Goal: Check status: Check status

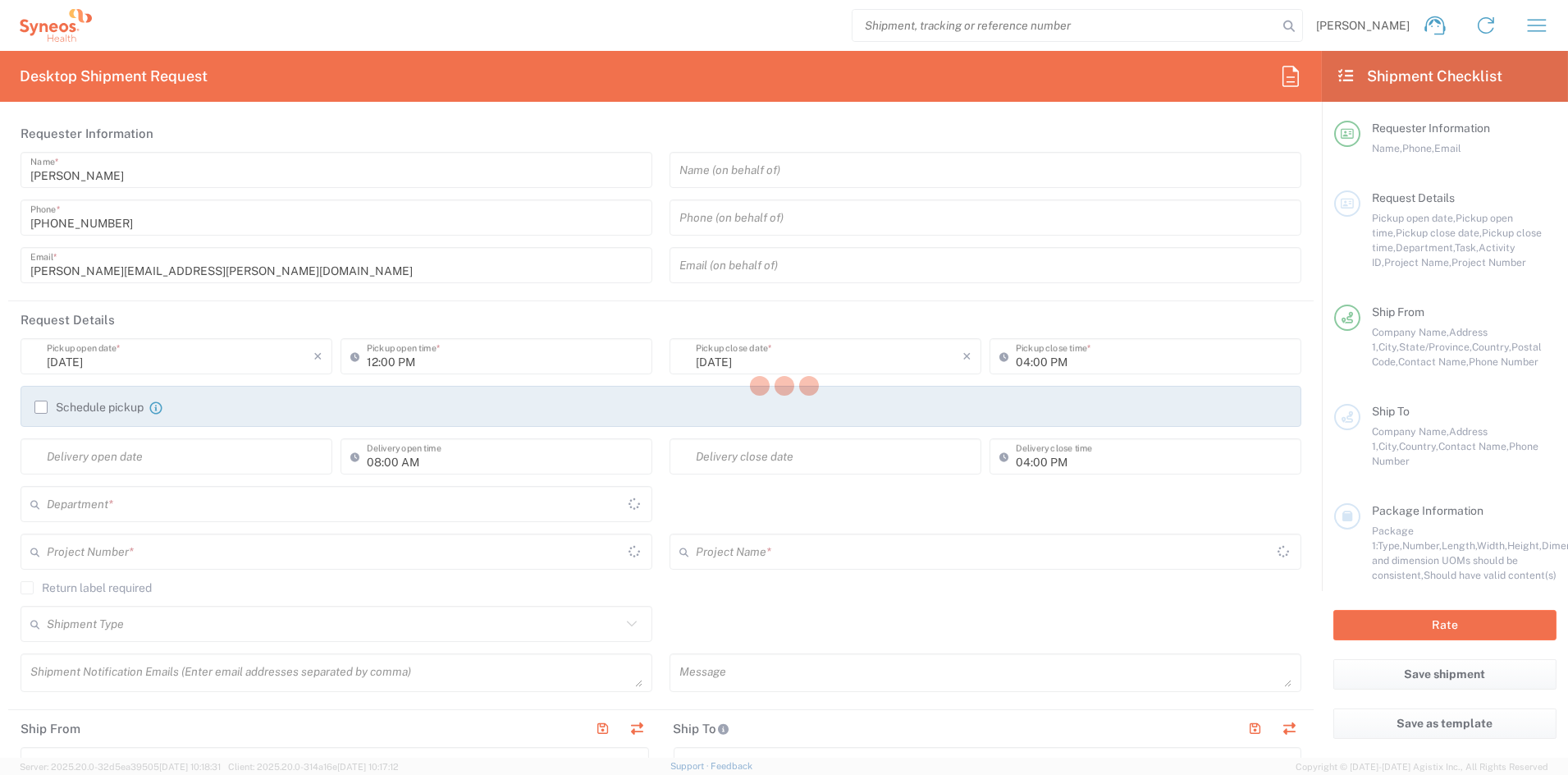
type input "[US_STATE]"
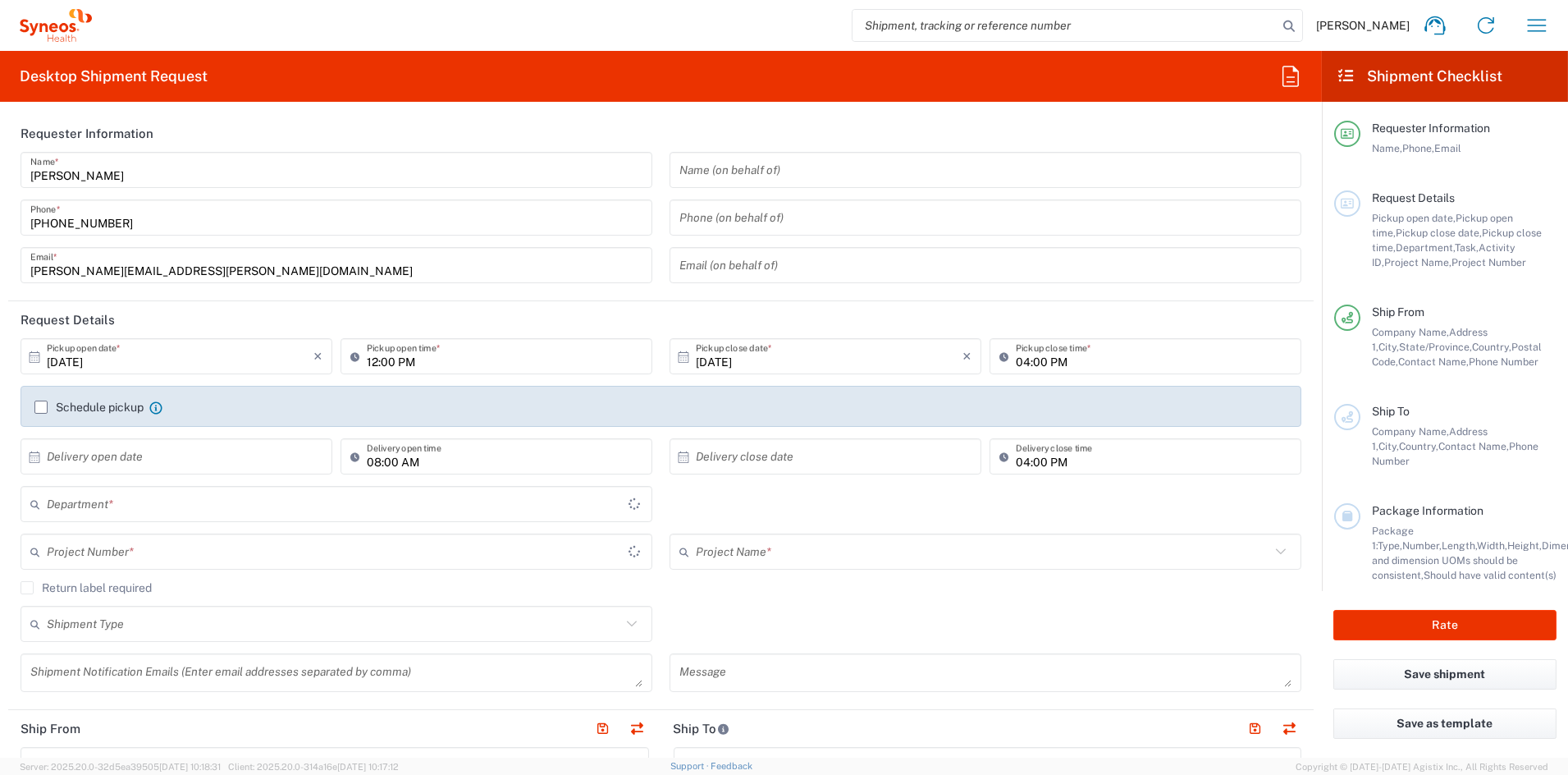
type input "6156"
type input "[GEOGRAPHIC_DATA]"
type input "Syneos Health Communications-[GEOGRAPHIC_DATA] [GEOGRAPHIC_DATA]"
click at [1530, 28] on icon "button" at bounding box center [1536, 25] width 27 height 27
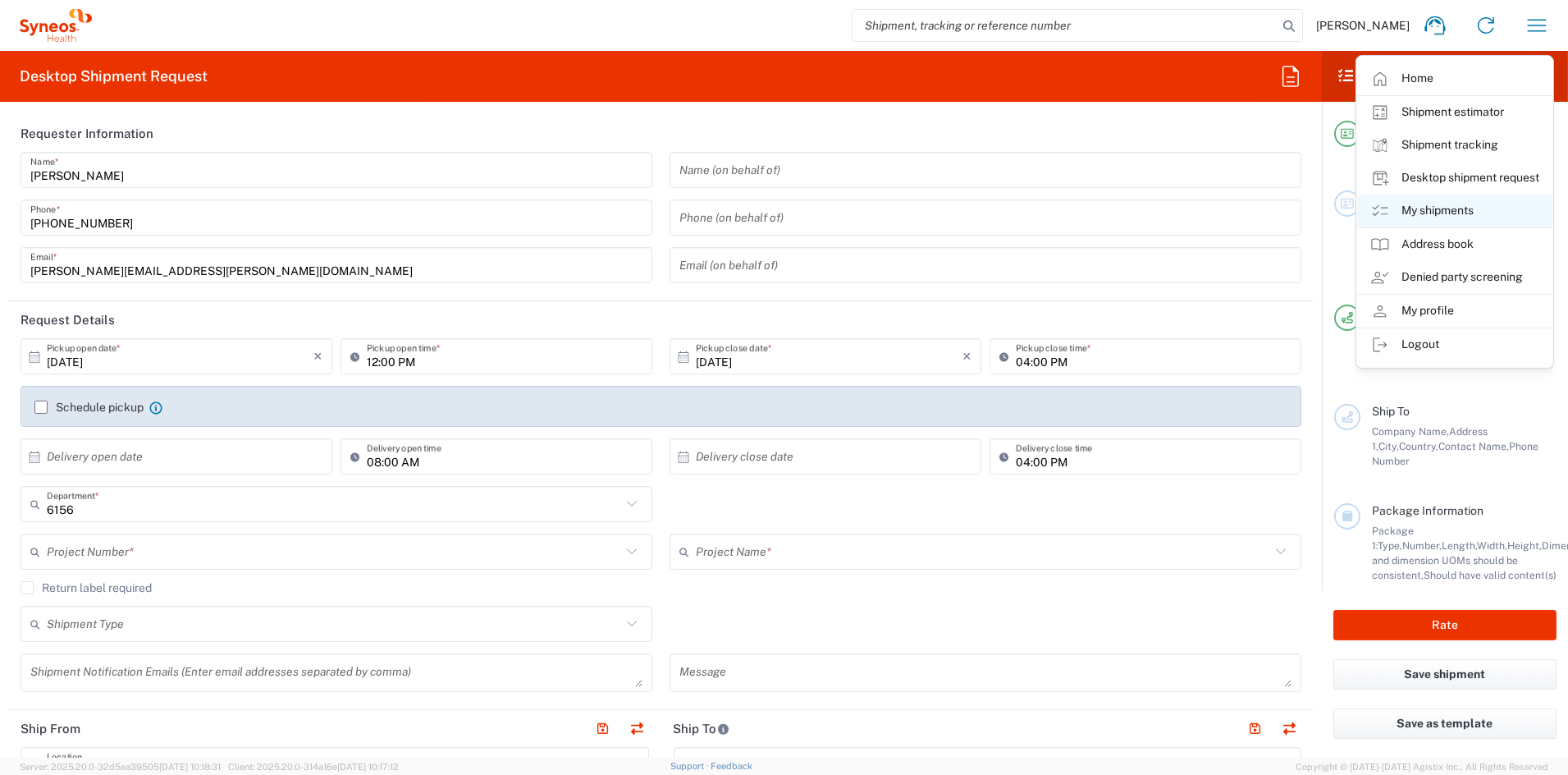
click at [1440, 213] on link "My shipments" at bounding box center [1455, 211] width 196 height 33
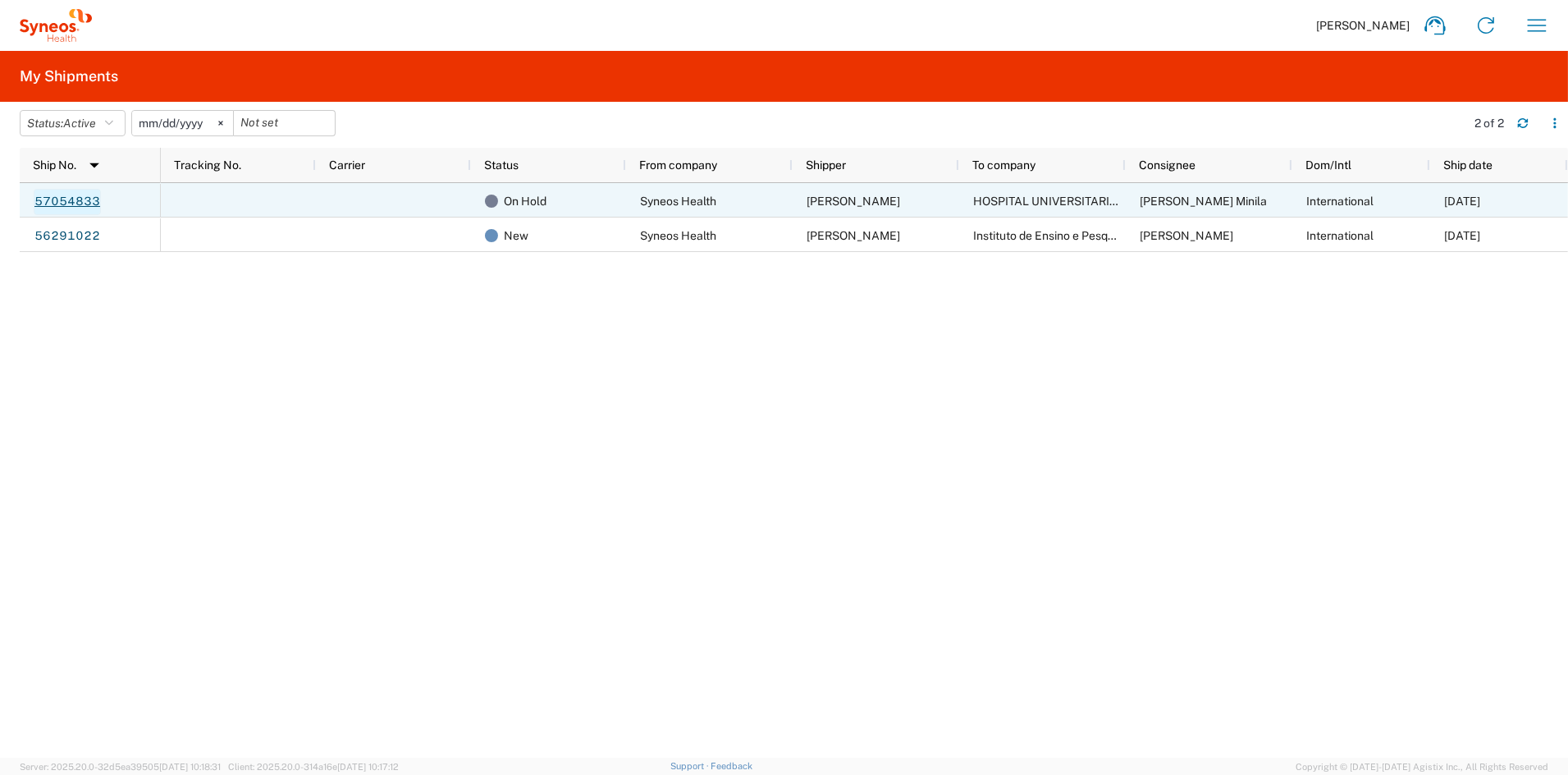
click at [48, 197] on link "57054833" at bounding box center [67, 202] width 67 height 27
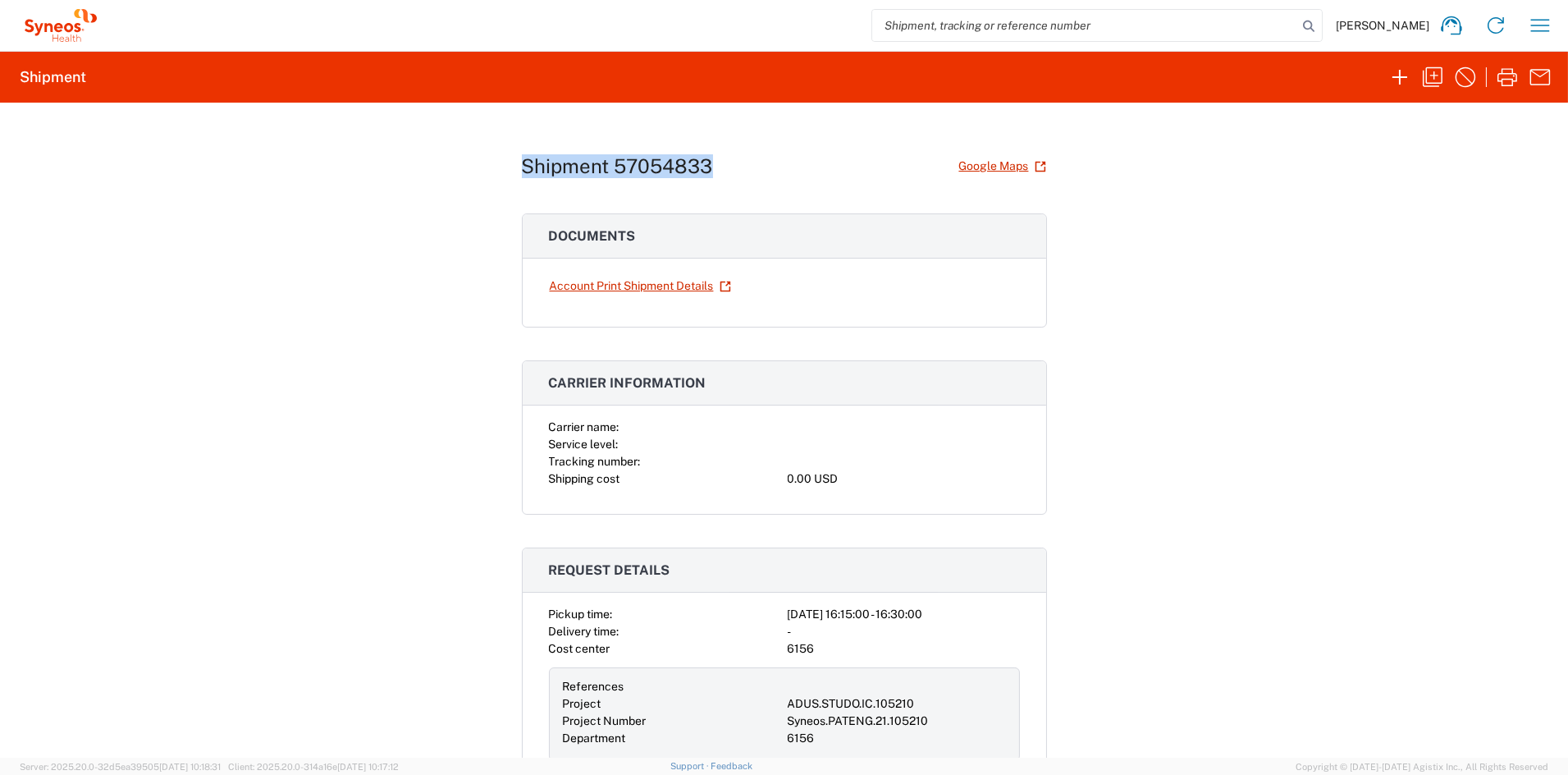
drag, startPoint x: 702, startPoint y: 167, endPoint x: 511, endPoint y: 165, distance: 191.0
click at [511, 165] on div "Shipment 57054833 Google Maps Documents Account Print Shipment Details Carrier …" at bounding box center [784, 430] width 1568 height 655
copy h1 "Shipment 57054833"
